Goal: Find contact information: Find contact information

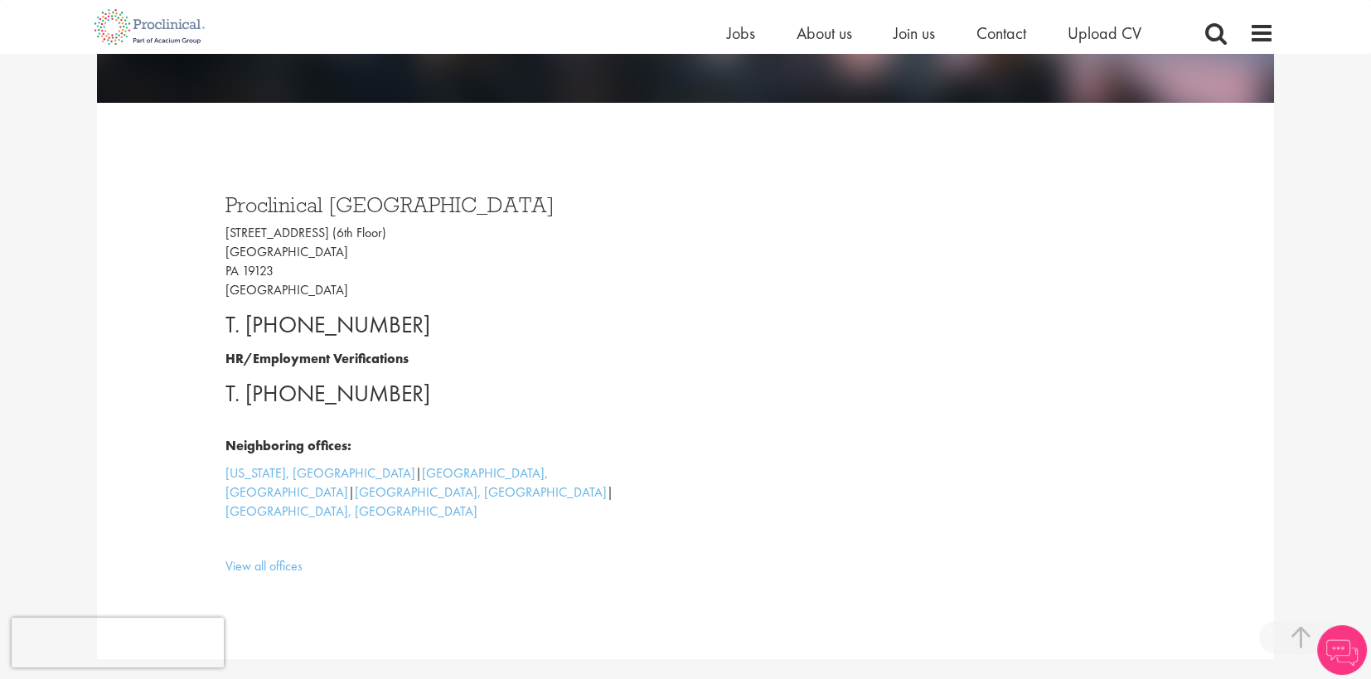
click at [225, 228] on p "[STREET_ADDRESS]" at bounding box center [449, 261] width 448 height 75
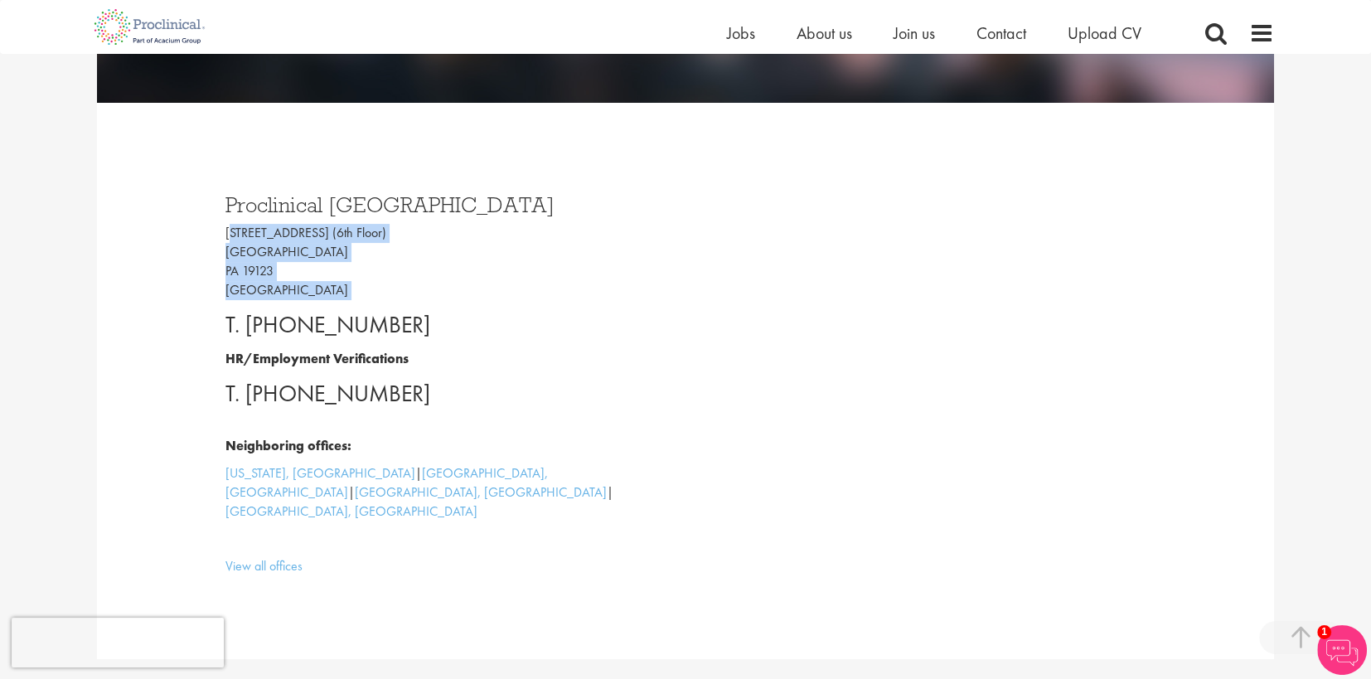
drag, startPoint x: 225, startPoint y: 228, endPoint x: 410, endPoint y: 297, distance: 197.3
click at [410, 297] on p "[STREET_ADDRESS]" at bounding box center [449, 261] width 448 height 75
drag, startPoint x: 410, startPoint y: 297, endPoint x: 357, endPoint y: 254, distance: 67.2
click at [385, 268] on p "[STREET_ADDRESS]" at bounding box center [449, 261] width 448 height 75
click at [210, 235] on div "Proclinical Philadelphia [STREET_ADDRESS] T. [PHONE_NUMBER] HR/Employment Verif…" at bounding box center [686, 380] width 970 height 473
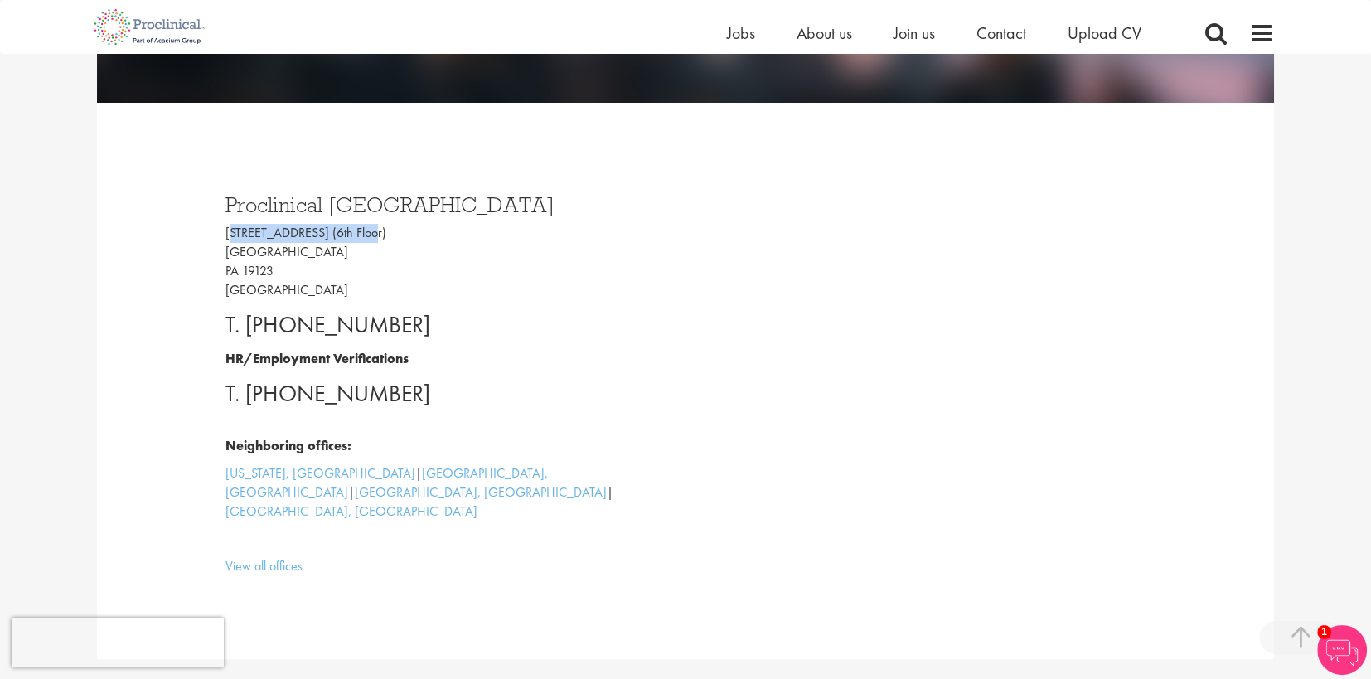
drag, startPoint x: 228, startPoint y: 226, endPoint x: 387, endPoint y: 230, distance: 159.2
click at [387, 230] on p "[STREET_ADDRESS]" at bounding box center [449, 261] width 448 height 75
copy p "[STREET_ADDRESS] (6th Floor)"
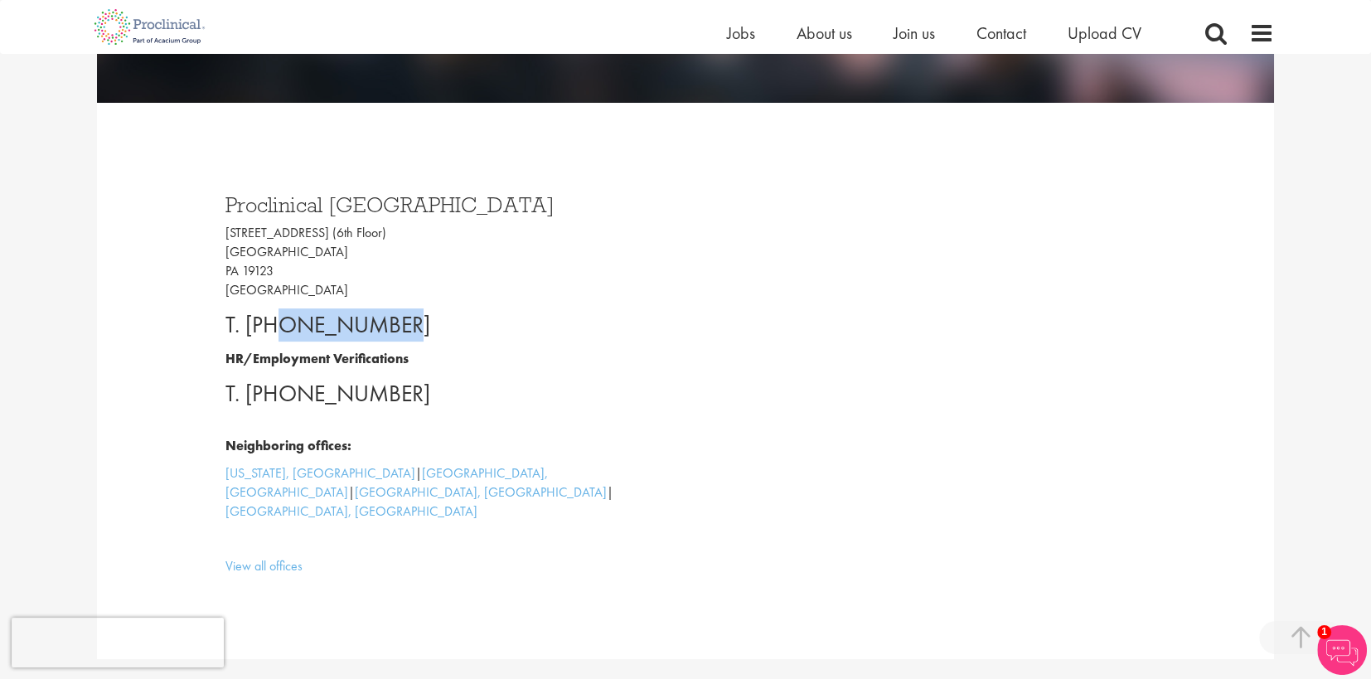
drag, startPoint x: 279, startPoint y: 322, endPoint x: 404, endPoint y: 320, distance: 124.4
click at [404, 320] on p "T. [PHONE_NUMBER]" at bounding box center [449, 324] width 448 height 33
copy p "2675363068"
